Goal: Transaction & Acquisition: Purchase product/service

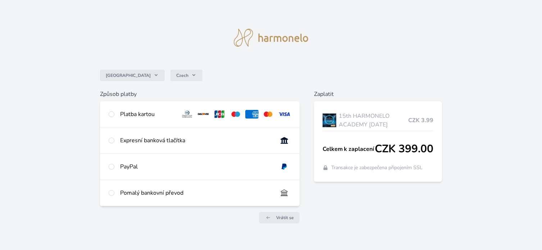
click at [149, 116] on div "Platba kartou" at bounding box center [147, 114] width 55 height 9
radio input "true"
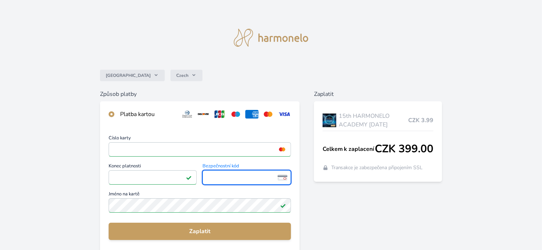
scroll to position [36, 0]
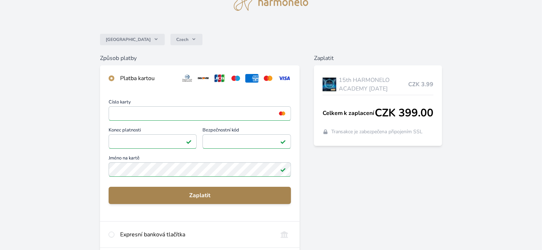
click at [239, 198] on span "Zaplatit" at bounding box center [199, 195] width 171 height 9
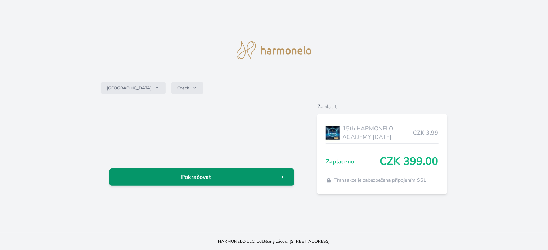
click at [195, 181] on span "Pokračovat" at bounding box center [196, 177] width 162 height 9
